Goal: Information Seeking & Learning: Learn about a topic

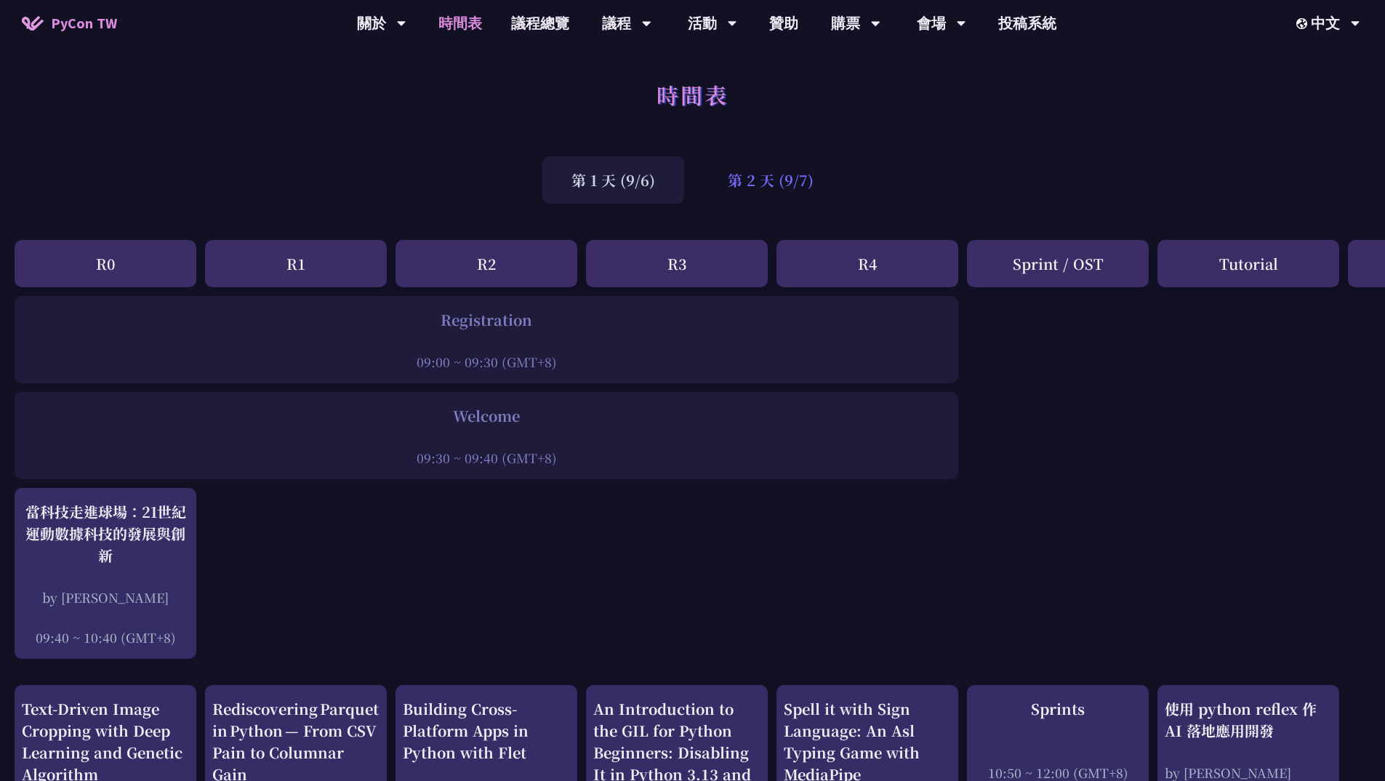
click at [753, 161] on div "第 2 天 (9/7)" at bounding box center [771, 179] width 144 height 47
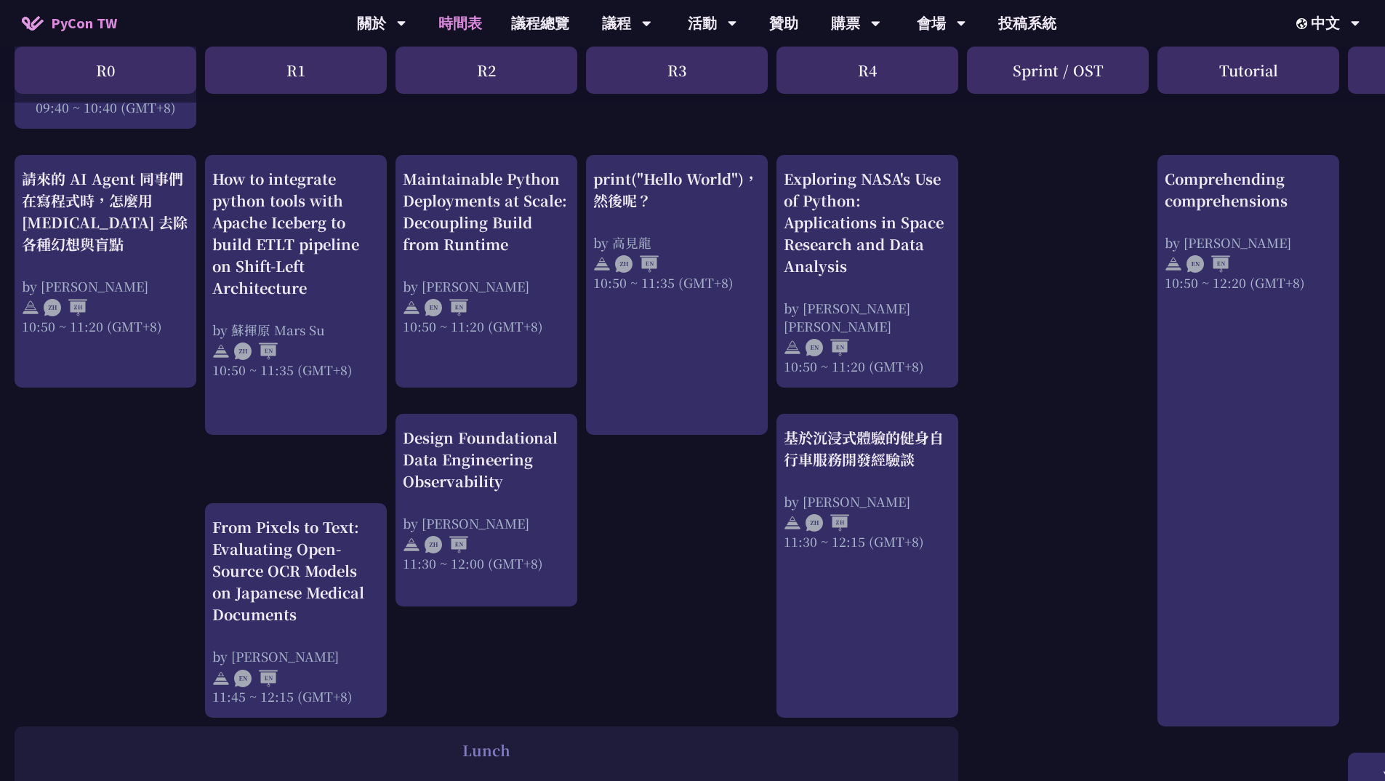
scroll to position [513, 0]
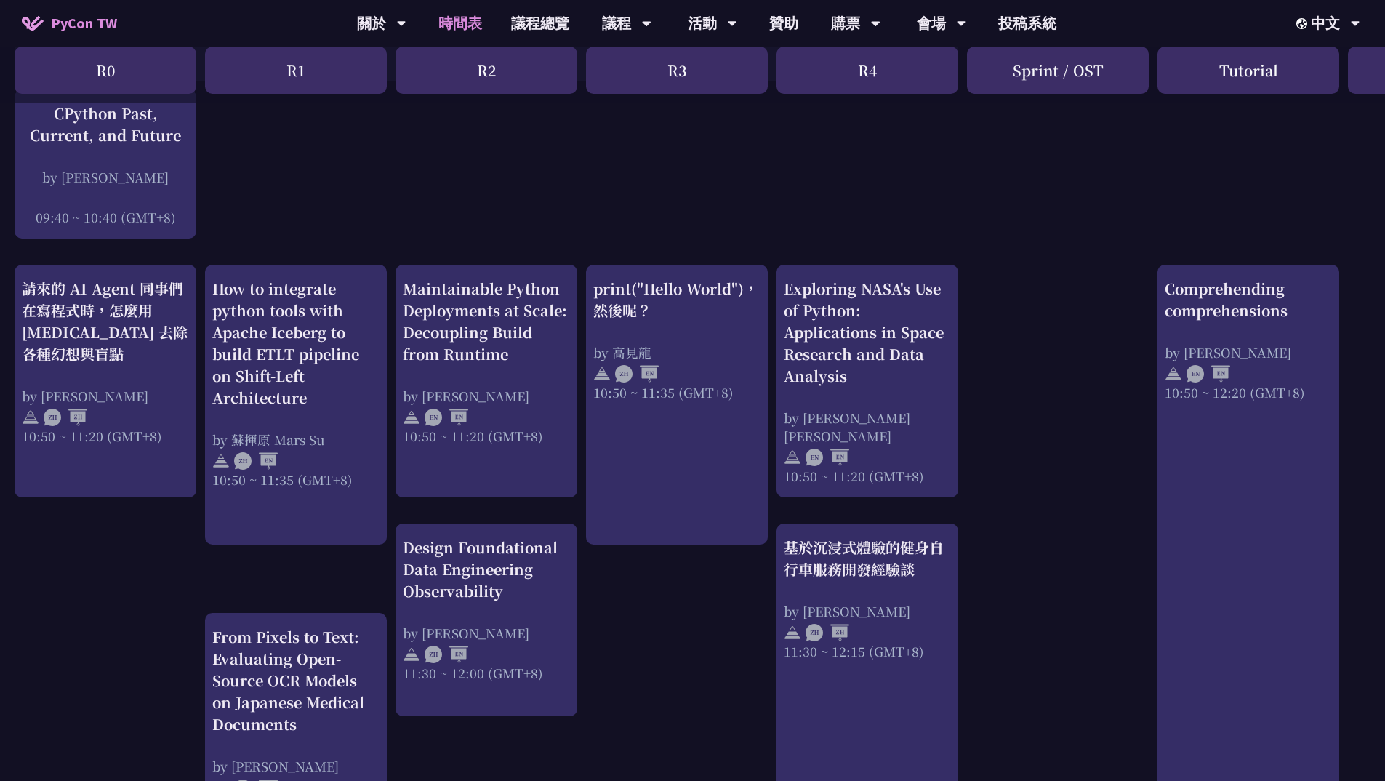
scroll to position [404, 0]
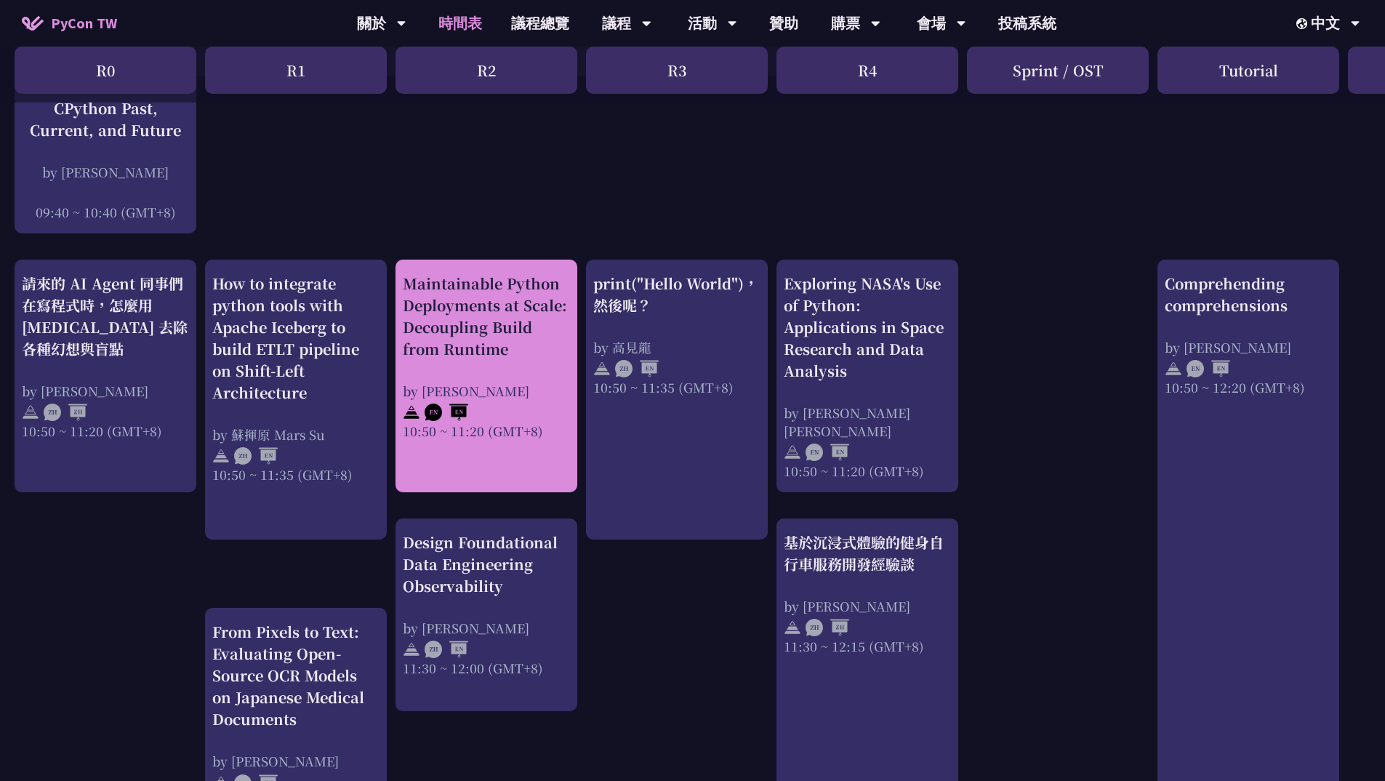
click at [535, 364] on div "Maintainable Python Deployments at Scale: Decoupling Build from Runtime by Just…" at bounding box center [486, 356] width 167 height 167
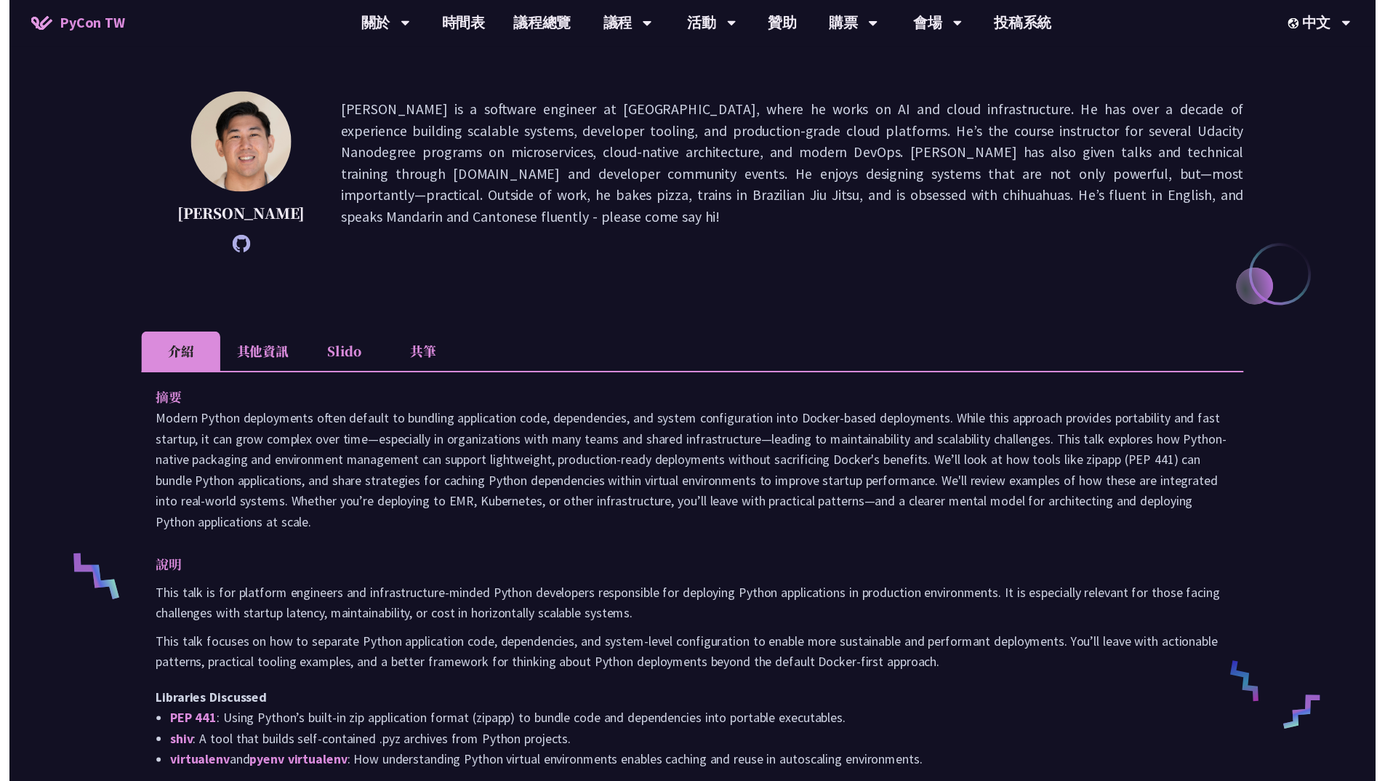
scroll to position [404, 0]
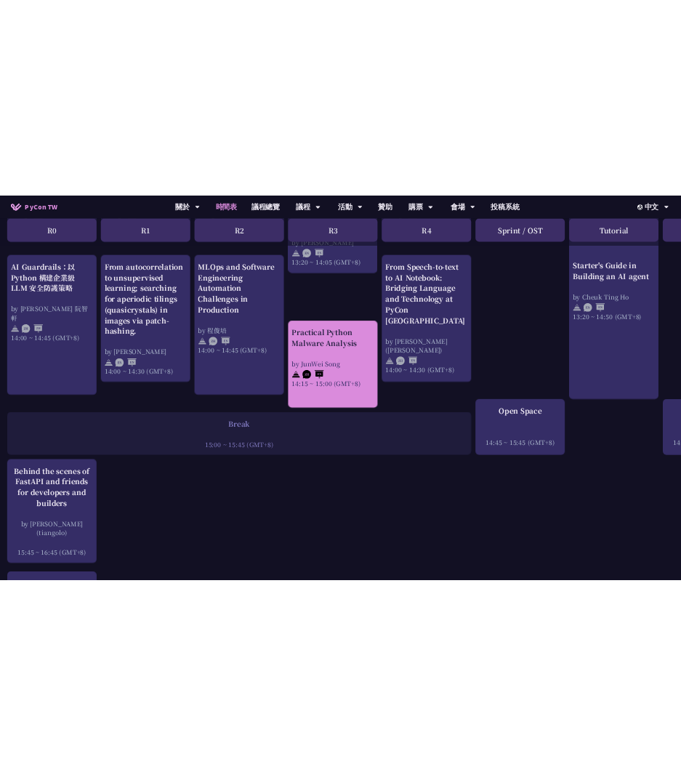
scroll to position [1463, 0]
